Goal: Task Accomplishment & Management: Manage account settings

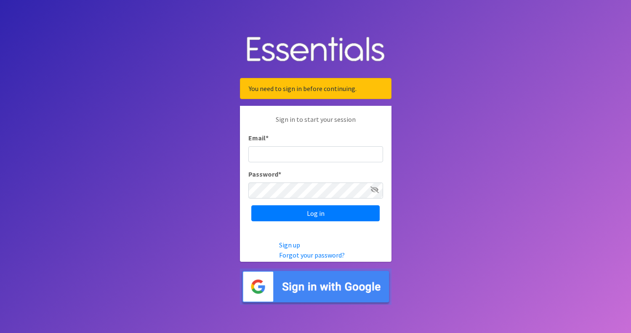
click at [275, 152] on input "Email *" at bounding box center [315, 154] width 135 height 16
type input "operations@tampabaydiaperbank.org"
click at [251, 205] on input "Log in" at bounding box center [315, 213] width 128 height 16
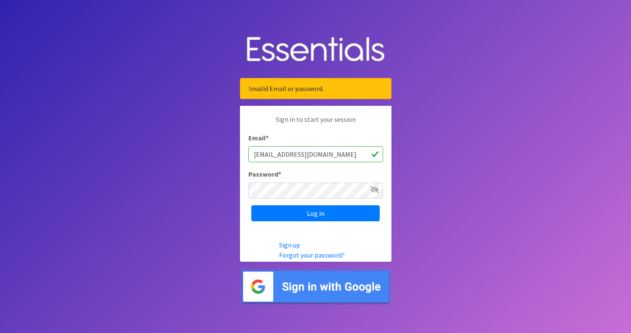
click at [374, 187] on icon at bounding box center [375, 189] width 8 height 7
click at [251, 205] on input "Log in" at bounding box center [315, 213] width 128 height 16
click at [377, 191] on icon at bounding box center [375, 189] width 8 height 7
click at [346, 212] on input "Log in" at bounding box center [315, 213] width 128 height 16
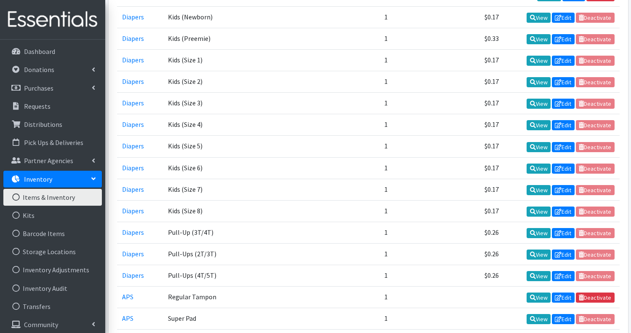
scroll to position [303, 0]
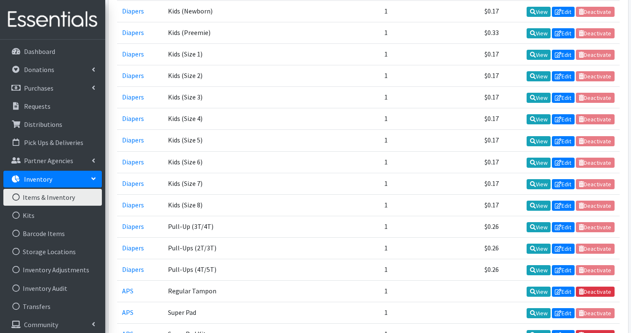
click at [95, 181] on link "Inventory" at bounding box center [52, 179] width 99 height 17
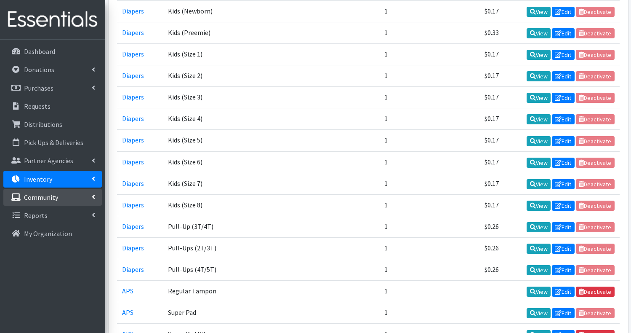
click at [54, 199] on p "Community" at bounding box center [41, 197] width 34 height 8
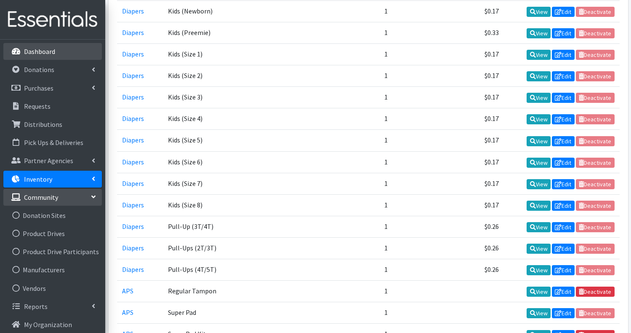
click at [60, 53] on link "Dashboard" at bounding box center [52, 51] width 99 height 17
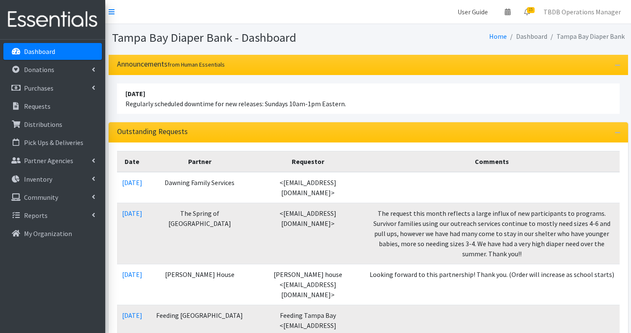
click at [480, 13] on link "User Guide" at bounding box center [473, 11] width 44 height 17
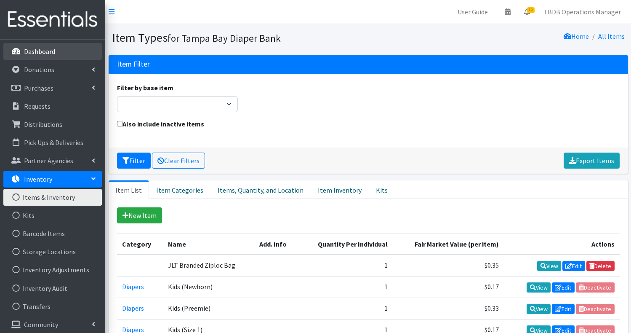
click at [33, 51] on p "Dashboard" at bounding box center [39, 51] width 31 height 8
